Goal: Task Accomplishment & Management: Manage account settings

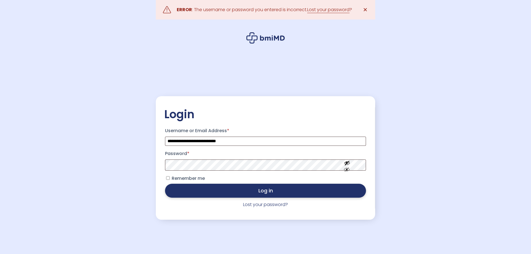
click at [199, 191] on button "Log in" at bounding box center [265, 191] width 201 height 14
click at [201, 191] on button "Log in" at bounding box center [265, 191] width 201 height 14
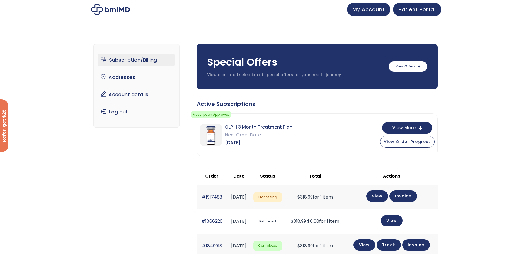
scroll to position [28, 0]
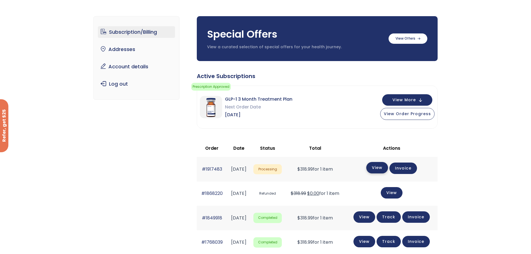
click at [376, 168] on link "View" at bounding box center [377, 167] width 22 height 11
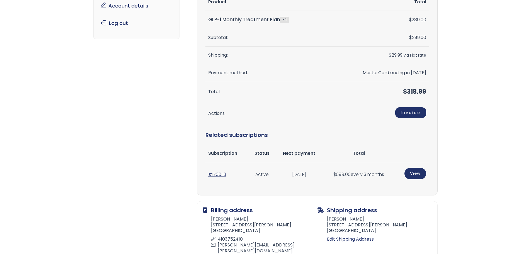
scroll to position [84, 0]
click at [415, 172] on link "View" at bounding box center [415, 172] width 22 height 11
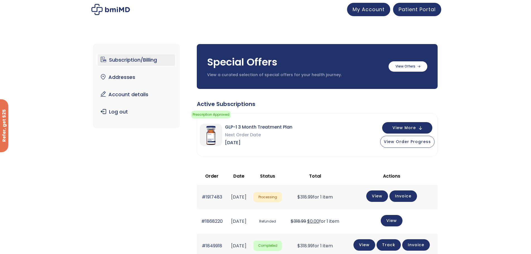
scroll to position [56, 0]
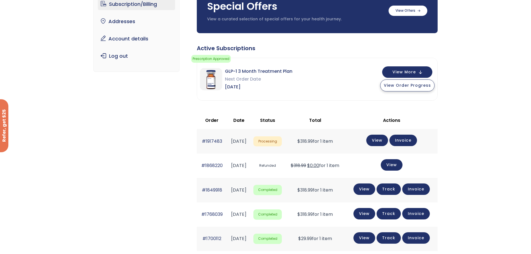
click at [396, 85] on span "View Order Progress" at bounding box center [407, 85] width 47 height 6
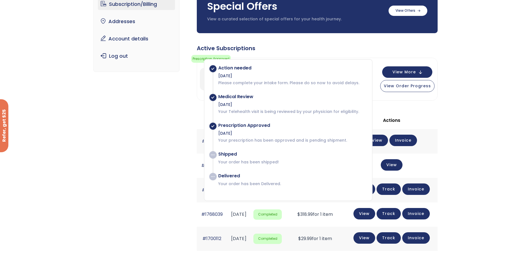
click at [360, 47] on div "Active Subscriptions" at bounding box center [317, 48] width 241 height 8
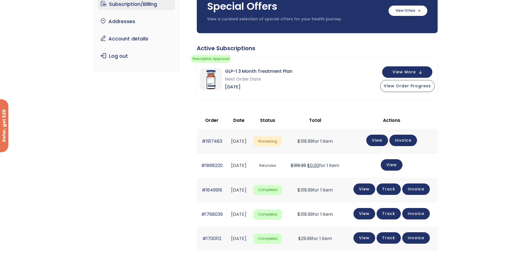
scroll to position [0, 0]
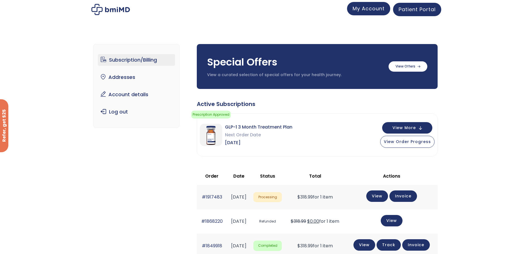
click at [361, 8] on span "My Account" at bounding box center [368, 8] width 32 height 7
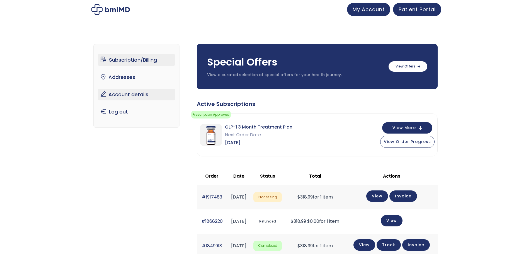
click at [130, 95] on link "Account details" at bounding box center [136, 95] width 77 height 12
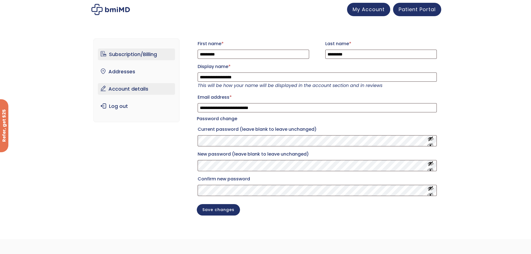
click at [132, 58] on link "Subscription/Billing" at bounding box center [136, 54] width 77 height 12
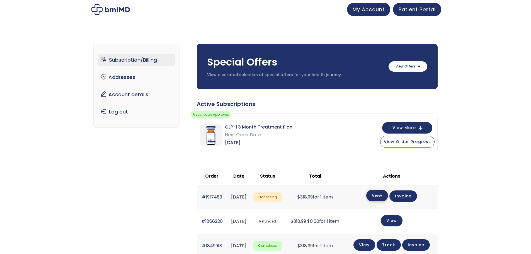
click at [379, 196] on link "View" at bounding box center [377, 195] width 22 height 11
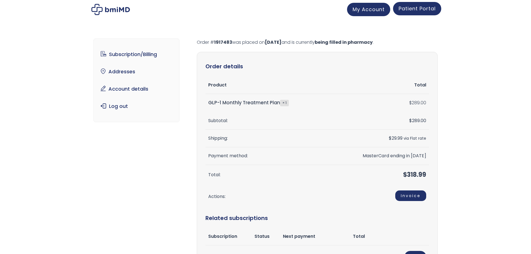
click at [412, 10] on span "Patient Portal" at bounding box center [416, 8] width 37 height 7
